Goal: Information Seeking & Learning: Learn about a topic

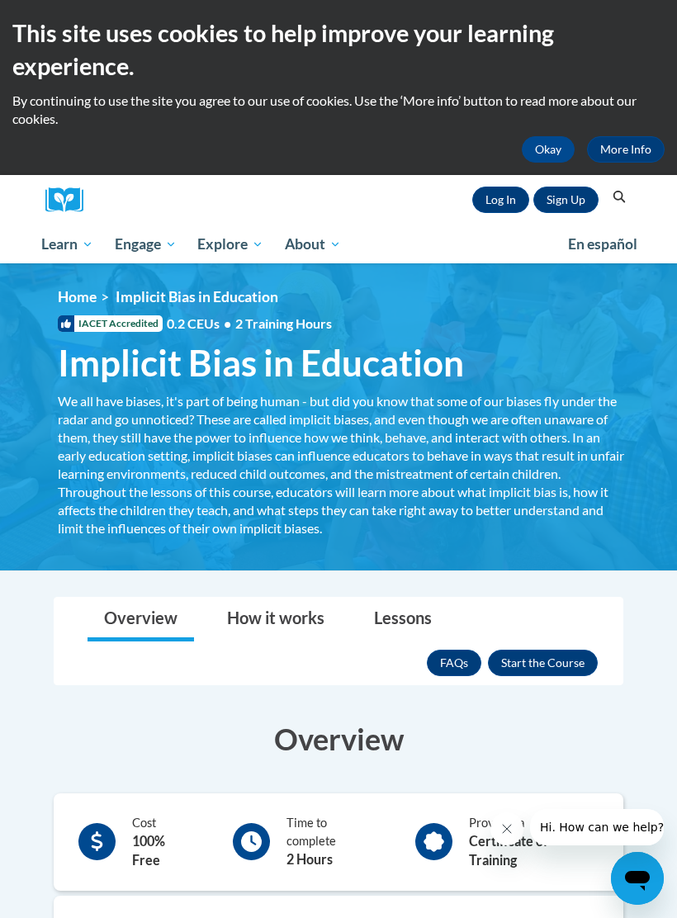
click at [509, 380] on h1 "Implicit Bias in Education We all have biases, it's part of being human - but d…" at bounding box center [342, 363] width 595 height 44
click at [311, 332] on div "<en>Home</en><fr>Accueil</fr><de>Zuhause</de><it>Casa</it><es>Casa</es><pt>Casa…" at bounding box center [342, 417] width 619 height 259
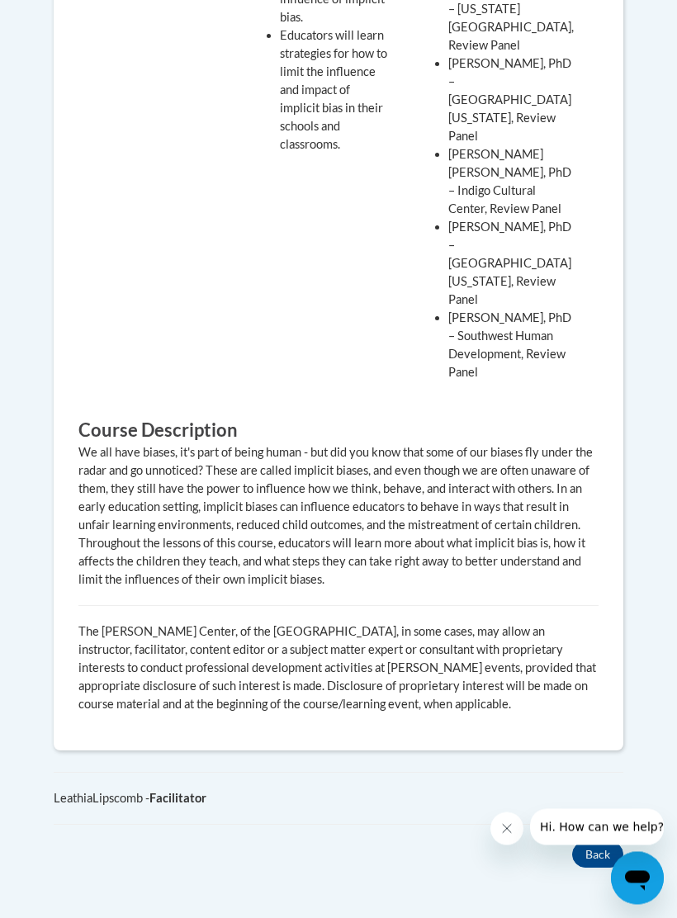
scroll to position [1470, 0]
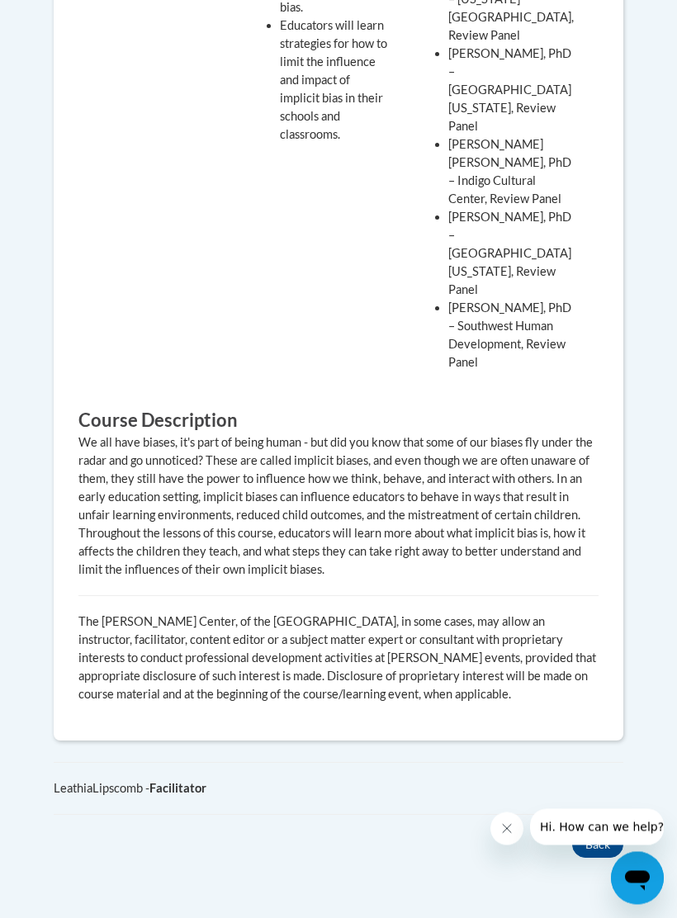
click at [465, 434] on div "We all have biases, it's part of being human - but did you know that some of ou…" at bounding box center [338, 506] width 520 height 145
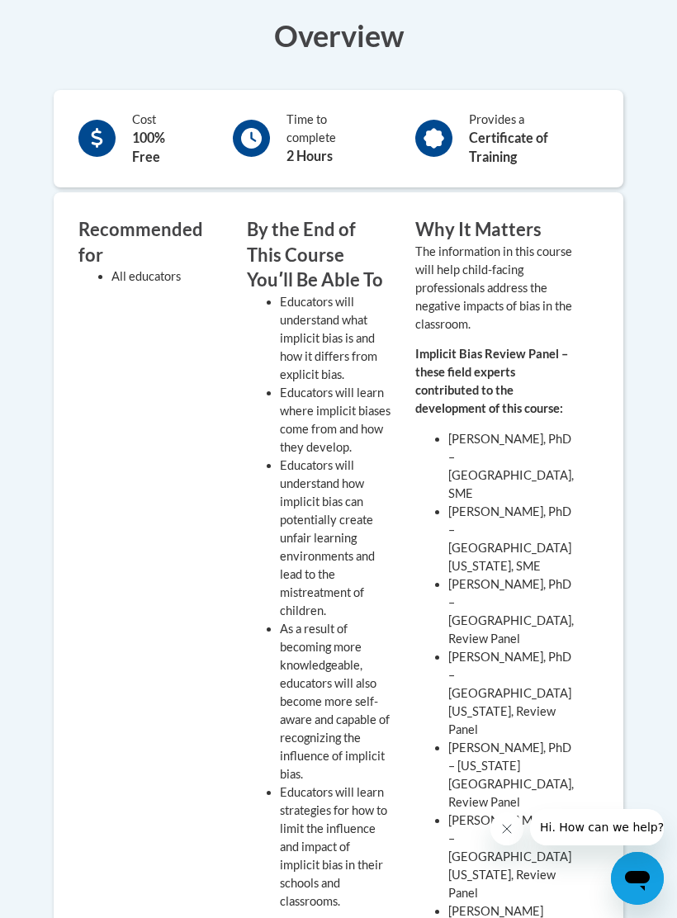
scroll to position [645, 0]
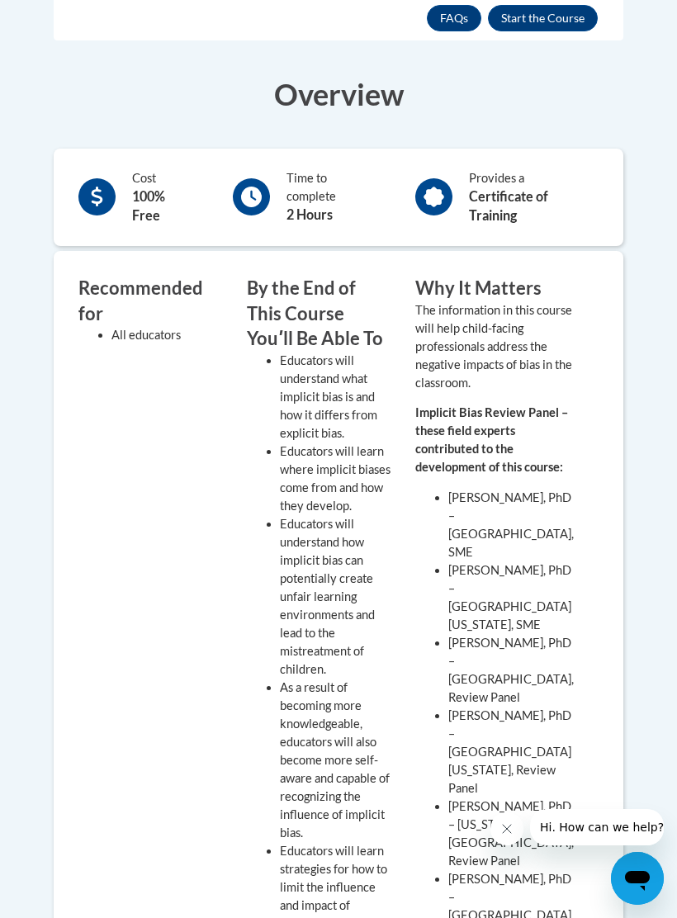
click at [464, 334] on p "The information in this course will help child-facing professionals address the…" at bounding box center [494, 346] width 159 height 91
click at [357, 214] on div "Cost 100% Free Time to complete 2 Hours Provides a Certificate of Training" at bounding box center [339, 197] width 570 height 97
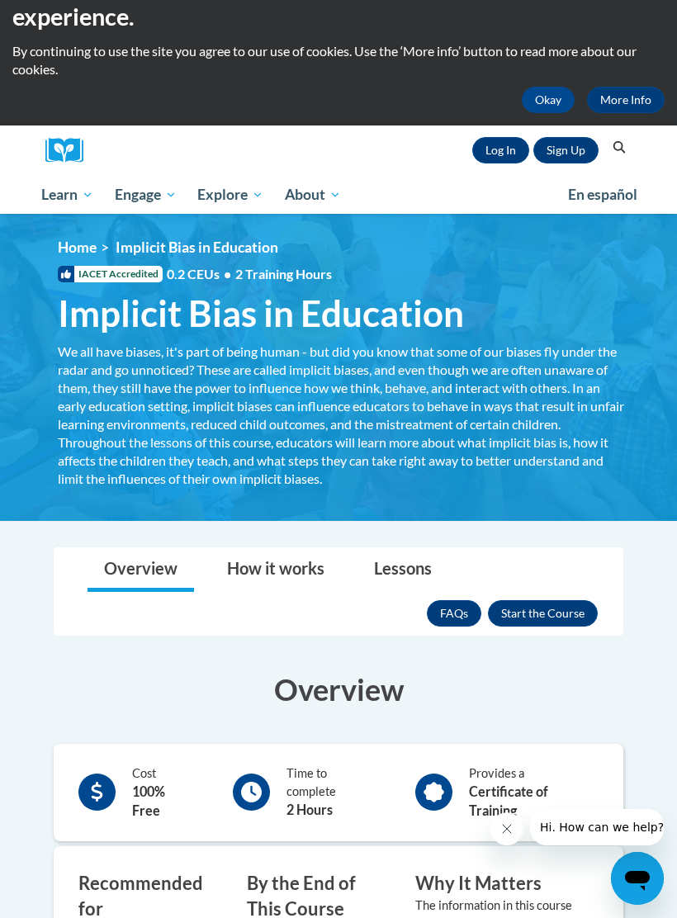
scroll to position [0, 0]
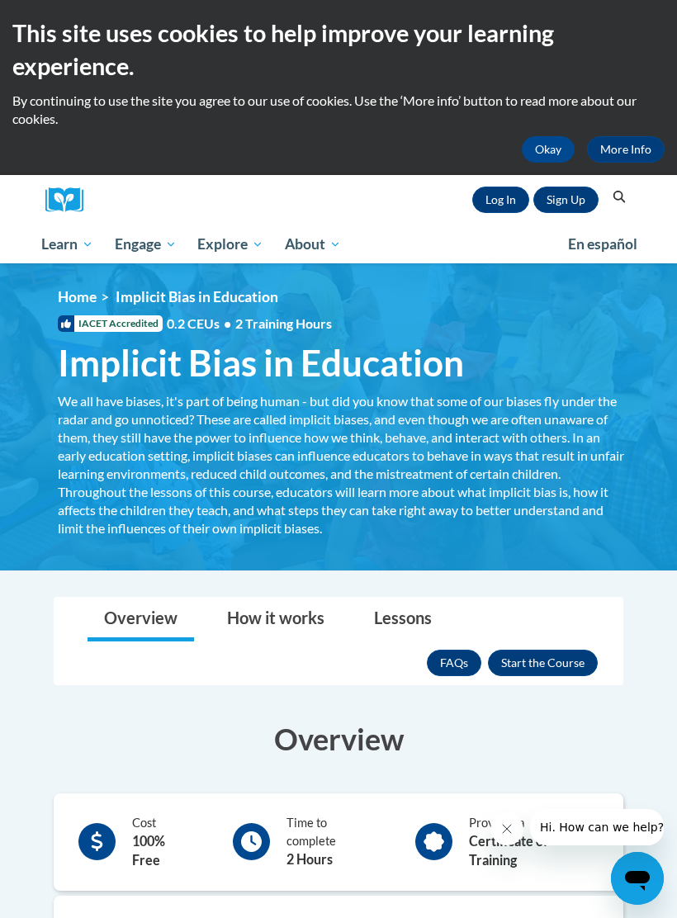
click at [459, 444] on div "We all have biases, it's part of being human - but did you know that some of ou…" at bounding box center [343, 464] width 570 height 145
click at [285, 630] on link "How it works" at bounding box center [276, 620] width 130 height 44
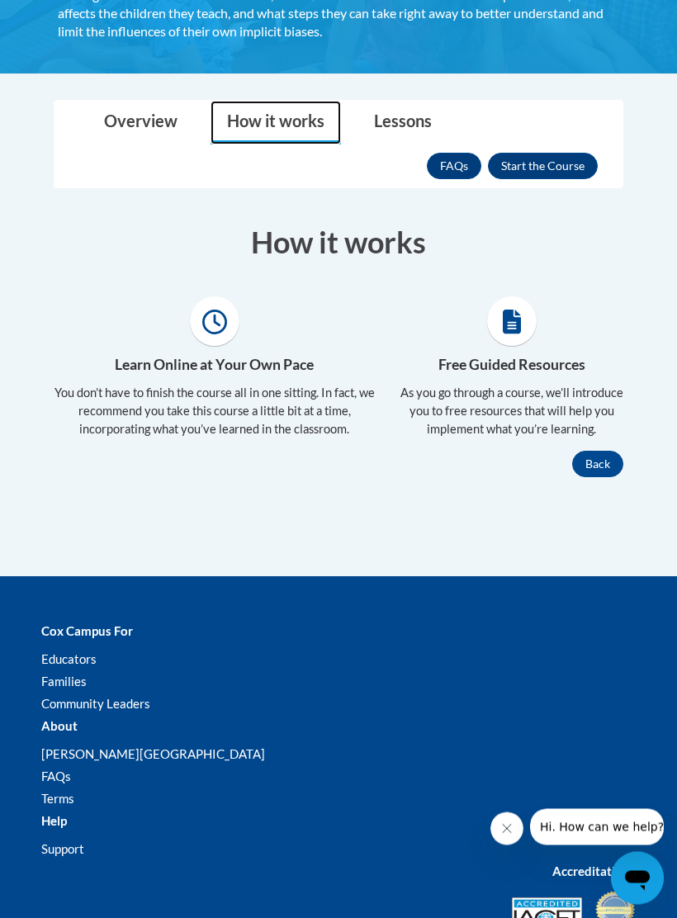
scroll to position [487, 0]
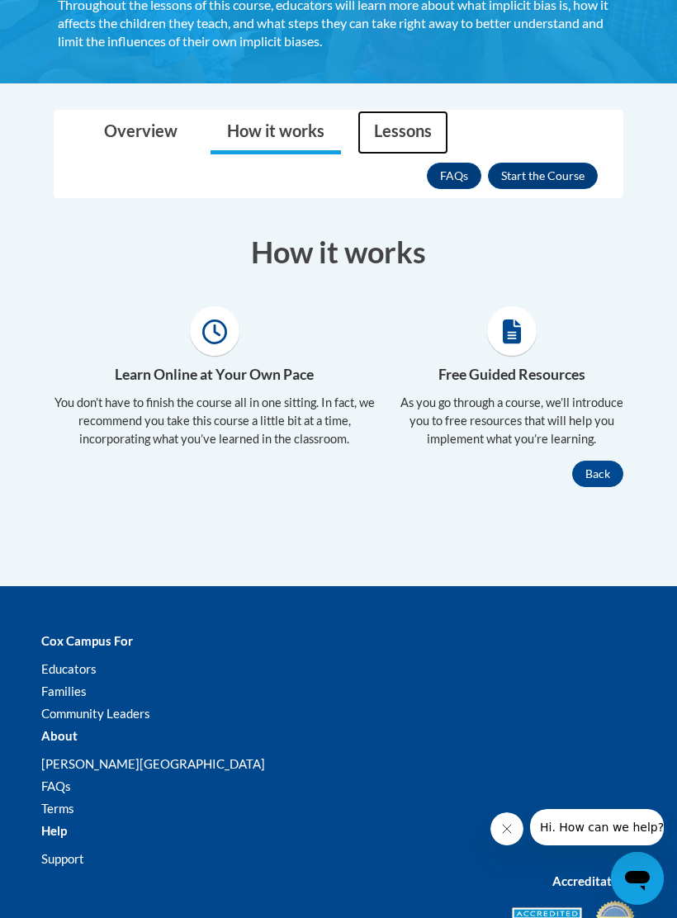
click at [414, 122] on link "Lessons" at bounding box center [403, 133] width 91 height 44
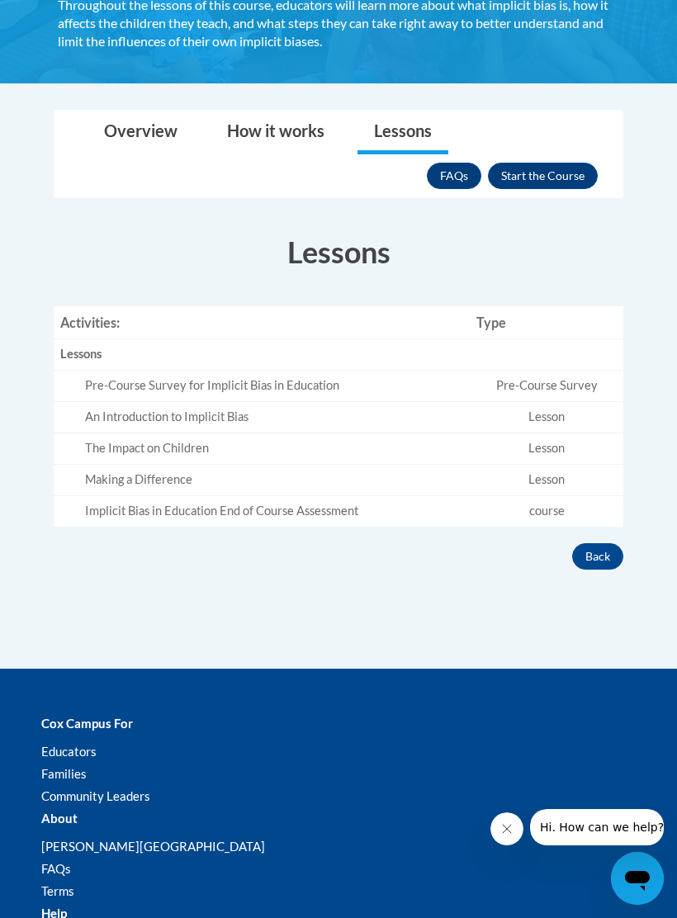
click at [627, 381] on section "Lessons Activities: Type Lessons Empty Pre-Course Survey for Implicit Bias in E…" at bounding box center [338, 378] width 595 height 295
click at [553, 503] on td "course" at bounding box center [547, 511] width 154 height 31
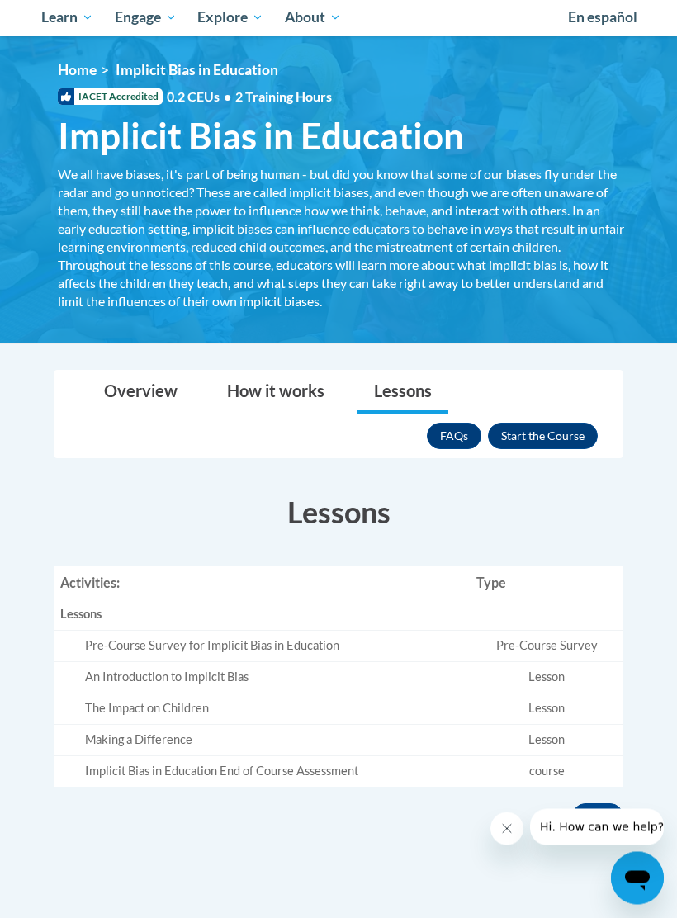
scroll to position [318, 0]
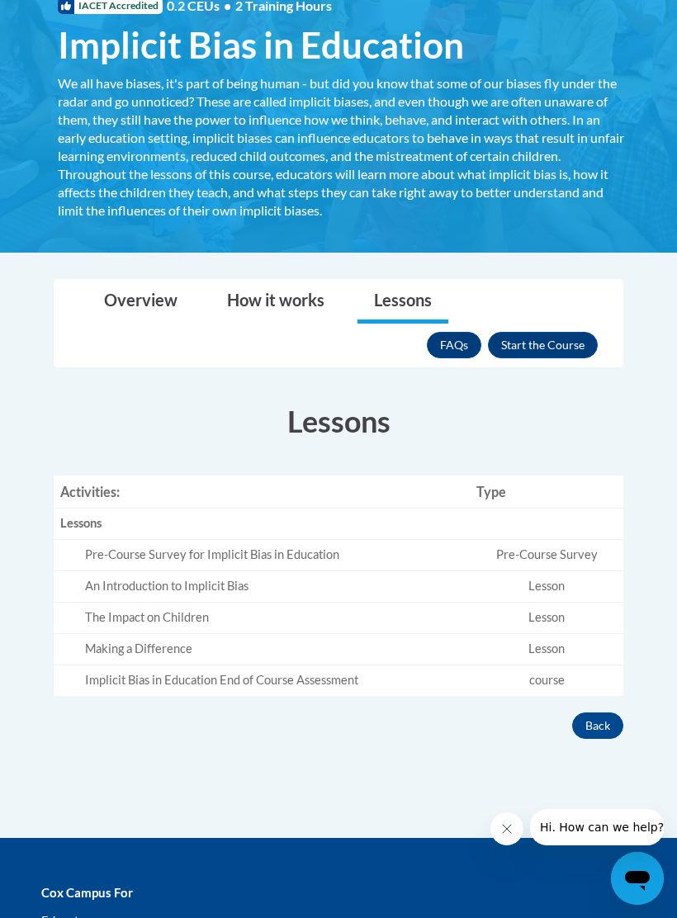
click at [670, 334] on body "This site uses cookies to help improve your learning experience. By continuing …" at bounding box center [338, 544] width 677 height 1725
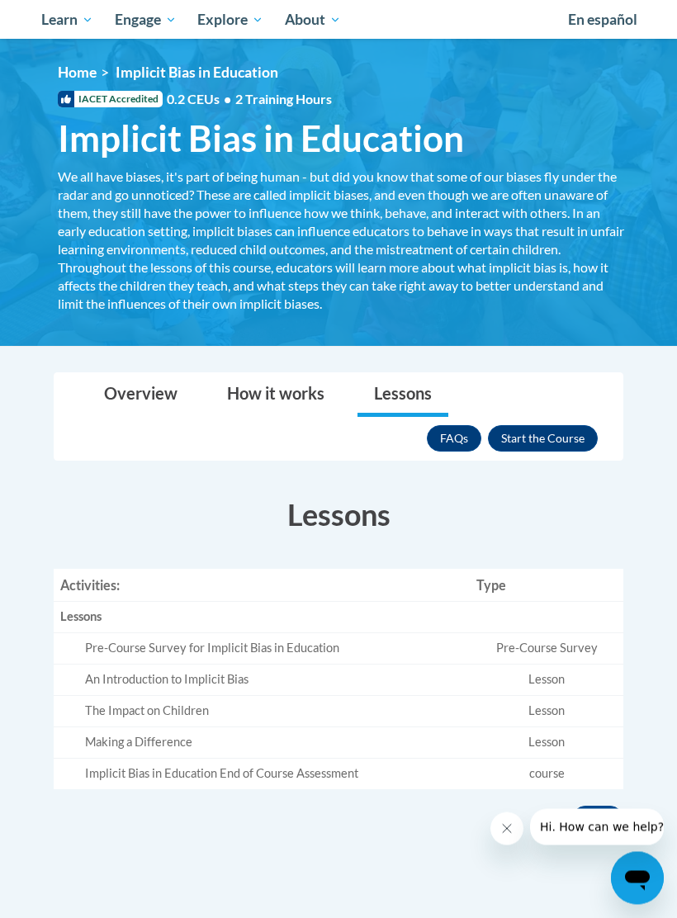
scroll to position [0, 0]
